Goal: Complete application form: Complete application form

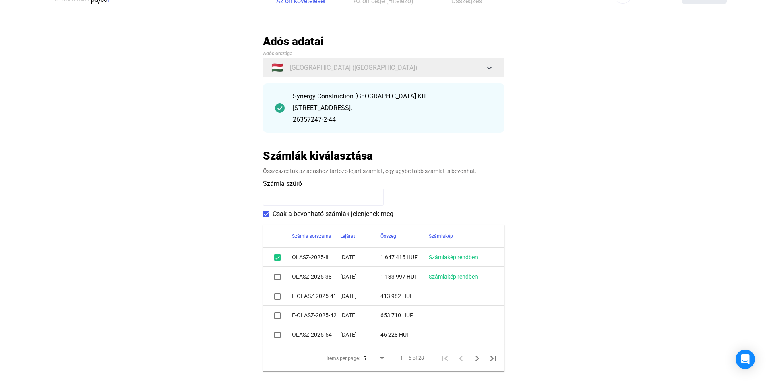
scroll to position [40, 0]
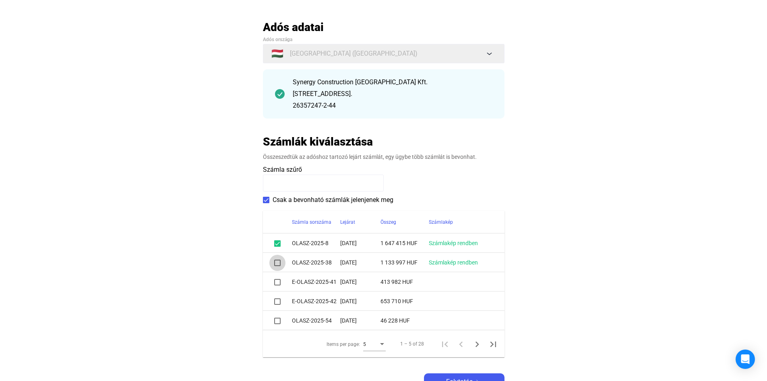
click at [277, 263] on span at bounding box center [277, 262] width 6 height 6
click at [277, 281] on span at bounding box center [277, 282] width 6 height 6
click at [277, 302] on span at bounding box center [277, 301] width 6 height 6
click at [279, 304] on span at bounding box center [277, 301] width 6 height 6
click at [278, 320] on span at bounding box center [277, 320] width 6 height 6
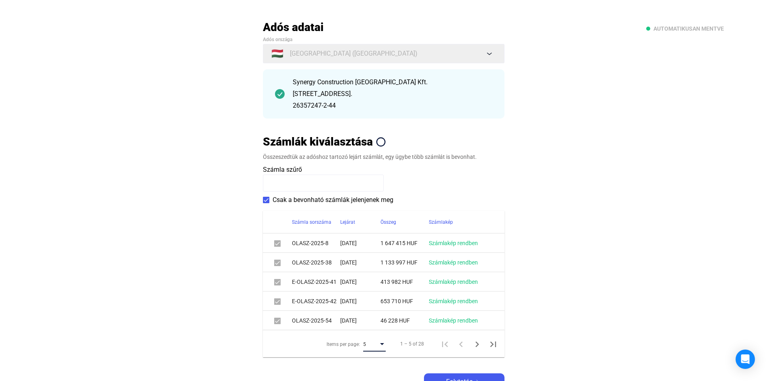
click at [383, 344] on div "Items per page:" at bounding box center [382, 344] width 4 height 2
click at [375, 360] on span "10" at bounding box center [375, 359] width 23 height 10
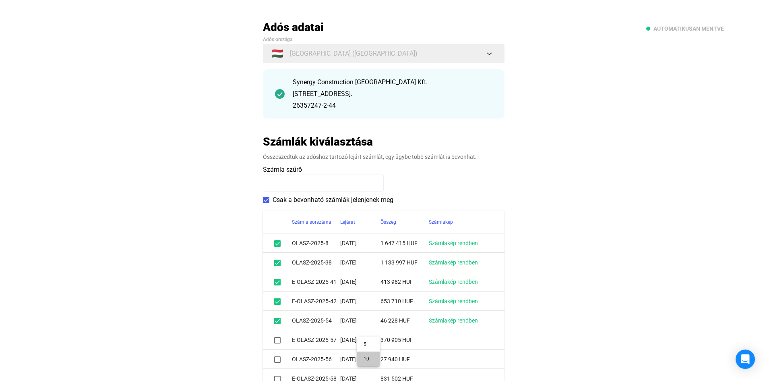
scroll to position [290, 0]
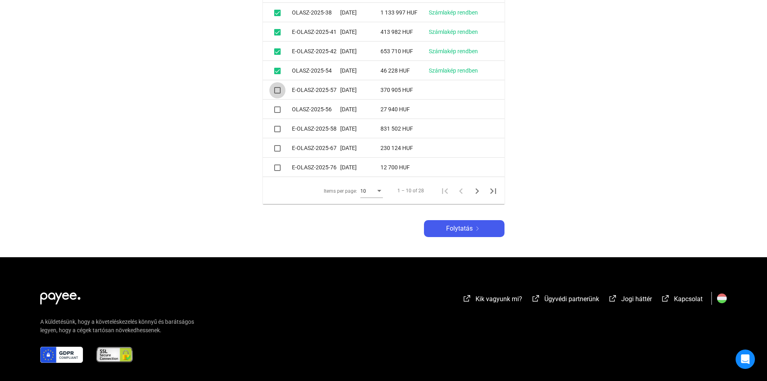
click at [279, 91] on span at bounding box center [277, 90] width 6 height 6
click at [278, 110] on span at bounding box center [277, 109] width 6 height 6
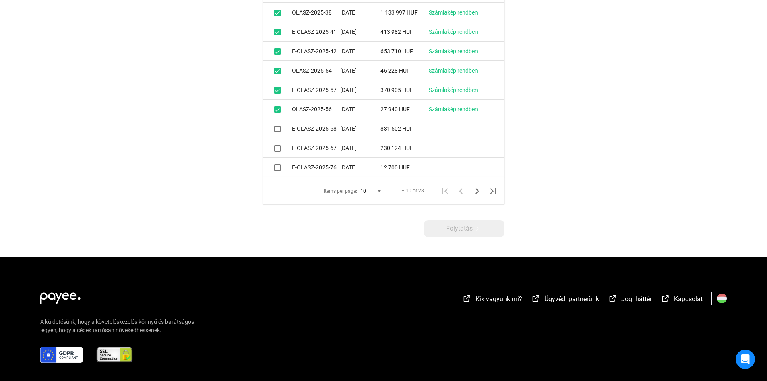
click at [279, 128] on span at bounding box center [277, 129] width 6 height 6
click at [277, 150] on span at bounding box center [277, 148] width 6 height 6
click at [278, 169] on span at bounding box center [277, 167] width 6 height 6
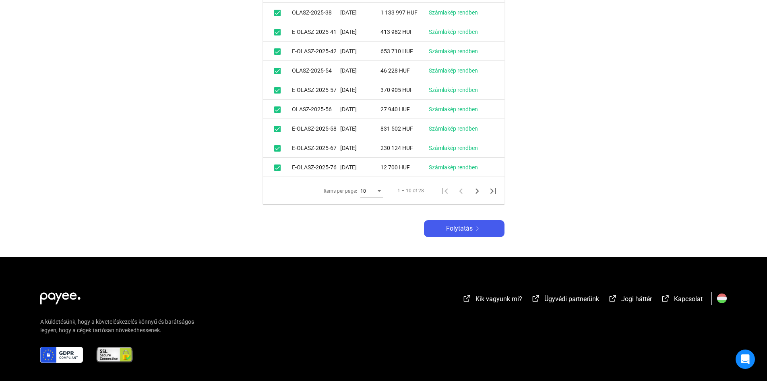
scroll to position [97, 0]
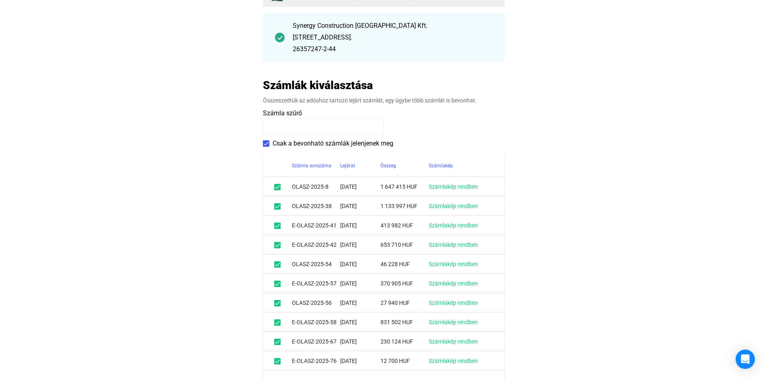
click at [476, 191] on td "Számlakép rendben" at bounding box center [467, 186] width 76 height 19
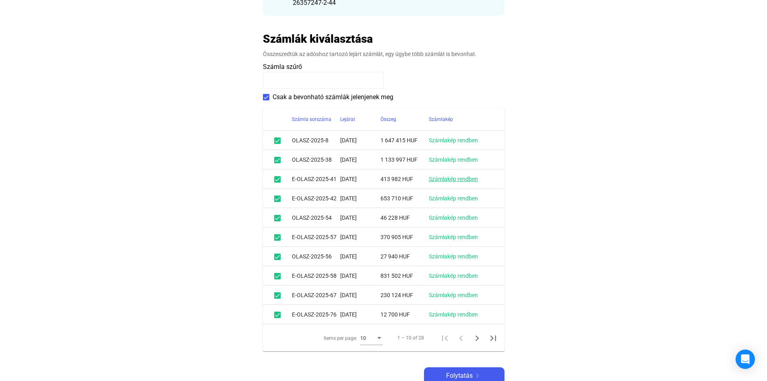
scroll to position [258, 0]
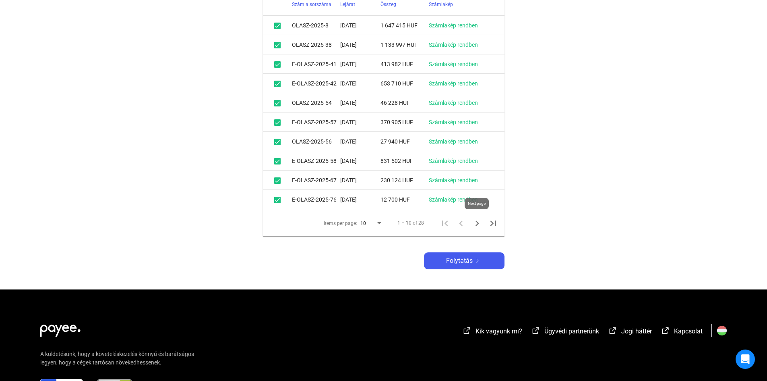
click at [477, 222] on icon "Next page" at bounding box center [477, 222] width 11 height 11
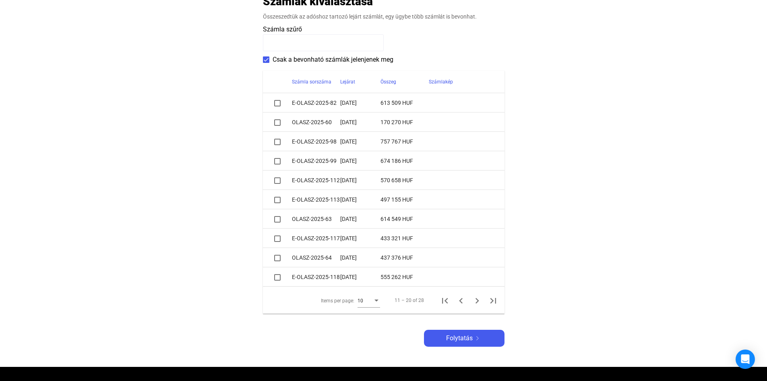
scroll to position [177, 0]
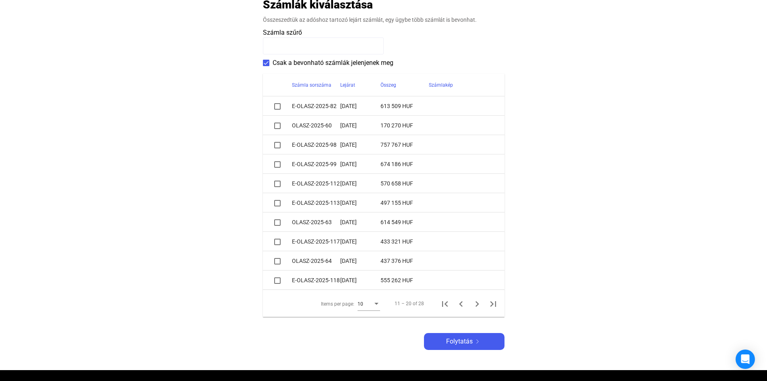
click at [278, 106] on span at bounding box center [277, 106] width 6 height 6
click at [277, 127] on span at bounding box center [277, 125] width 6 height 6
click at [278, 146] on span at bounding box center [277, 145] width 6 height 6
click at [276, 146] on span at bounding box center [277, 145] width 6 height 6
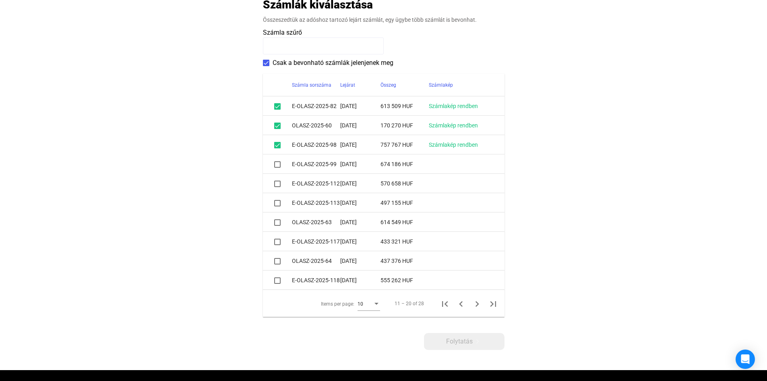
click at [278, 164] on span at bounding box center [277, 164] width 6 height 6
click at [277, 184] on span at bounding box center [277, 183] width 6 height 6
click at [278, 204] on span at bounding box center [277, 203] width 6 height 6
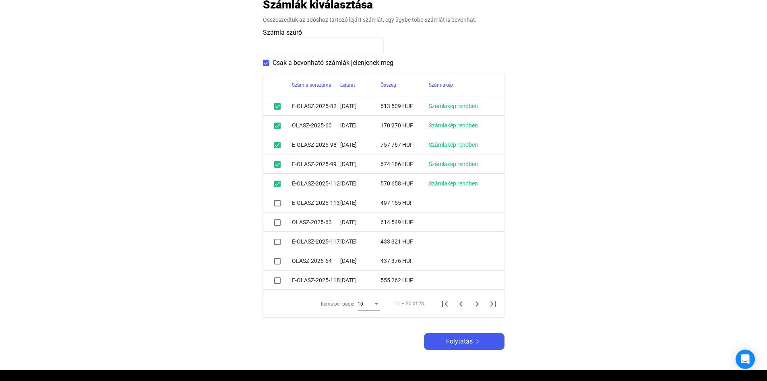
click at [280, 204] on span at bounding box center [277, 203] width 6 height 6
click at [277, 222] on span at bounding box center [277, 222] width 6 height 6
click at [277, 241] on span at bounding box center [277, 241] width 6 height 6
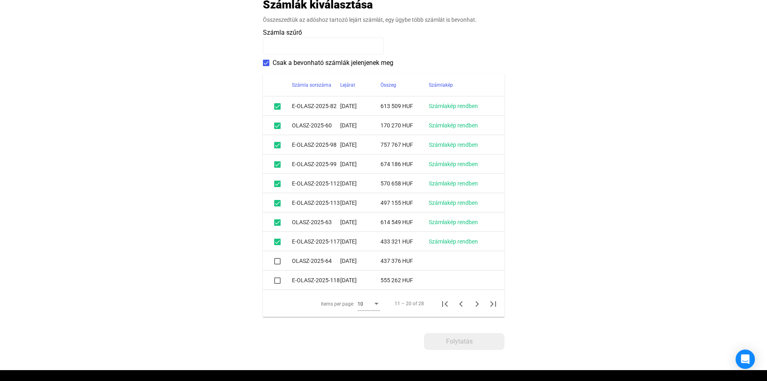
click at [278, 261] on span at bounding box center [277, 261] width 6 height 6
click at [279, 280] on span at bounding box center [277, 280] width 6 height 6
click at [478, 303] on icon "Next page" at bounding box center [478, 304] width 4 height 6
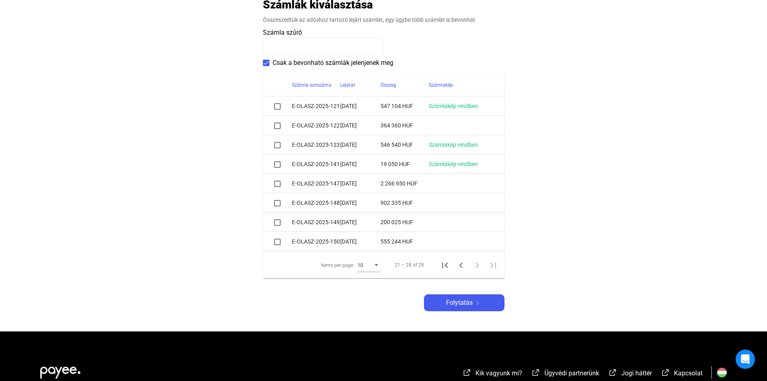
click at [279, 107] on span at bounding box center [277, 106] width 6 height 6
click at [279, 124] on span at bounding box center [277, 125] width 6 height 6
click at [277, 145] on span at bounding box center [277, 145] width 6 height 6
click at [278, 146] on span at bounding box center [277, 145] width 6 height 6
click at [461, 302] on span "Folytatás" at bounding box center [459, 303] width 27 height 10
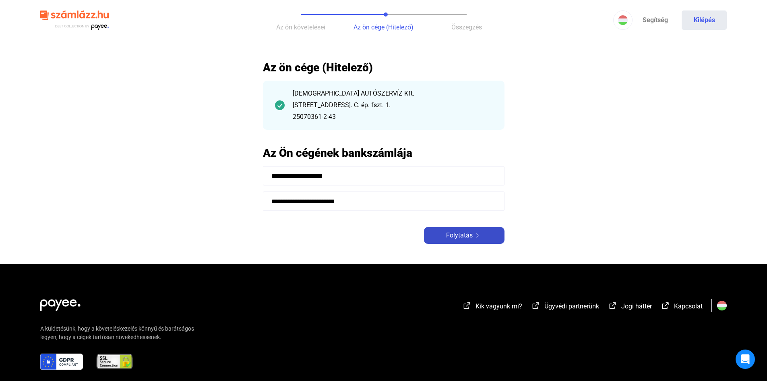
click at [451, 238] on span "Folytatás" at bounding box center [459, 235] width 27 height 10
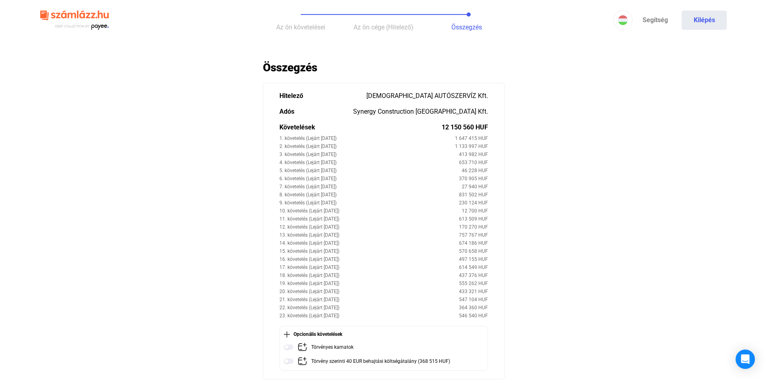
scroll to position [81, 0]
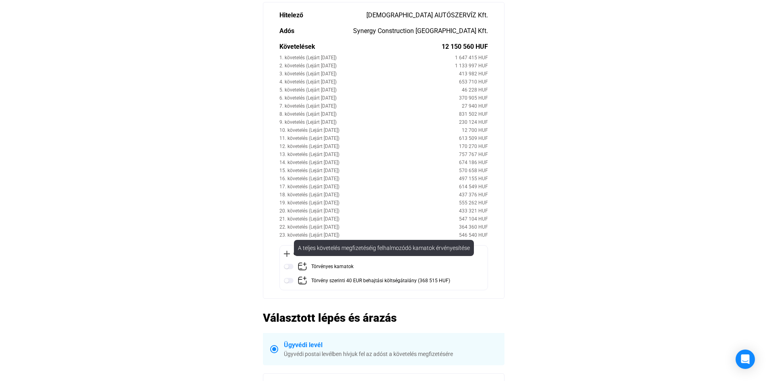
click at [291, 265] on img at bounding box center [289, 266] width 10 height 10
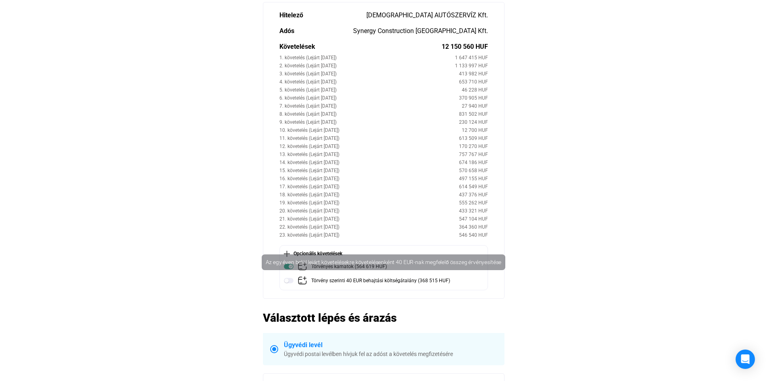
click at [290, 280] on img at bounding box center [289, 280] width 10 height 10
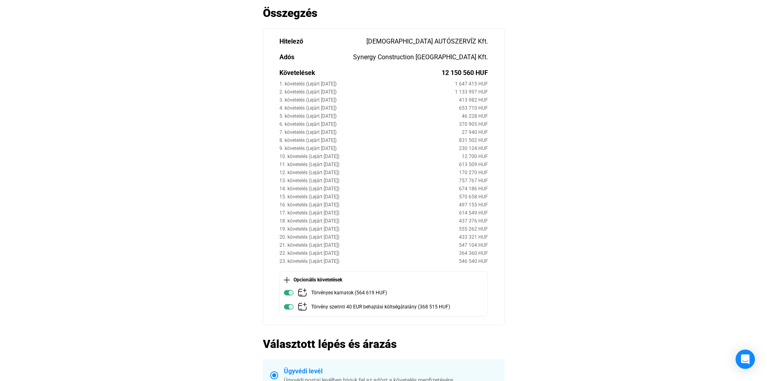
scroll to position [40, 0]
